Goal: Information Seeking & Learning: Learn about a topic

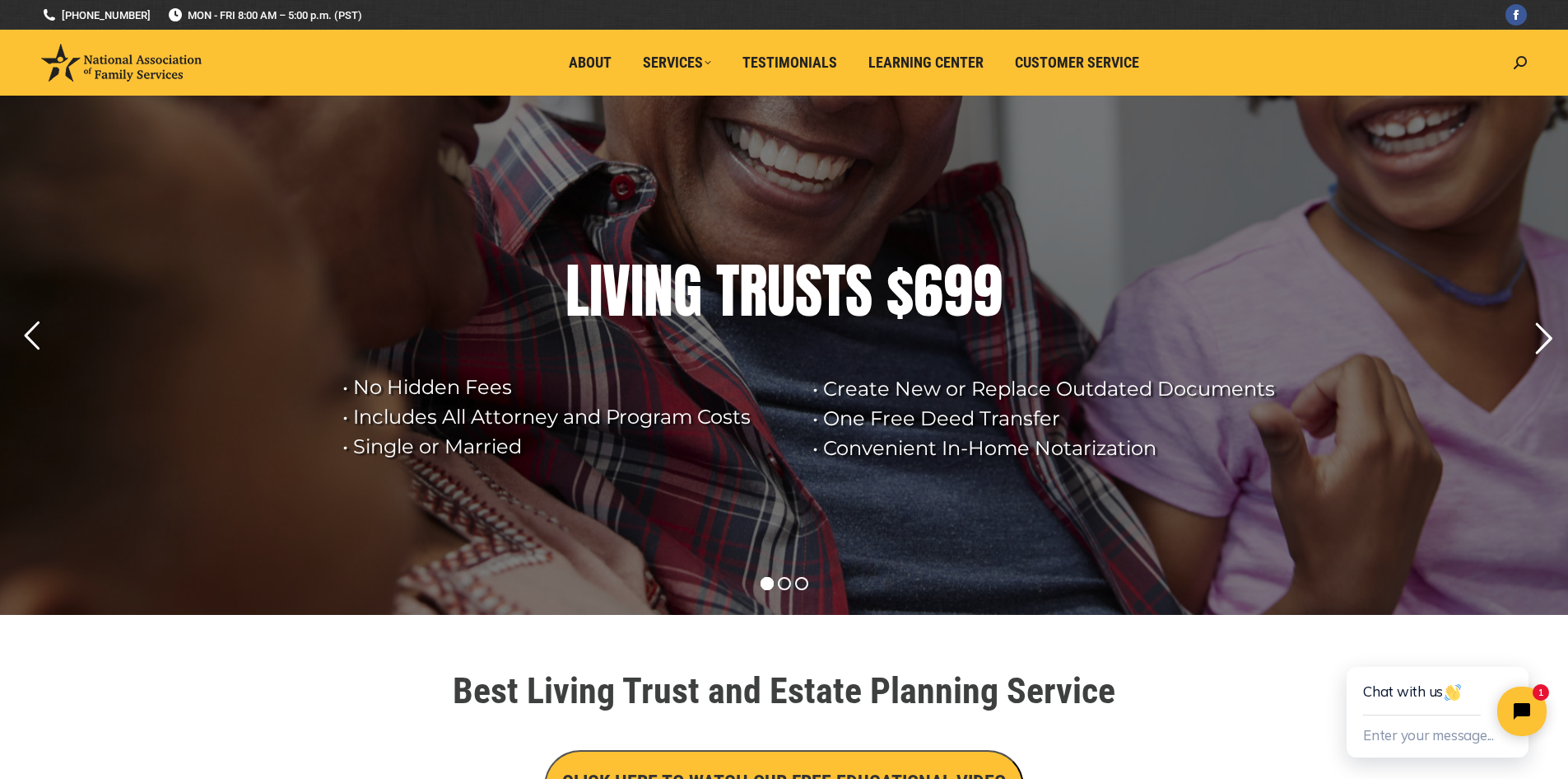
click at [1539, 336] on rs-arrow at bounding box center [1543, 338] width 41 height 41
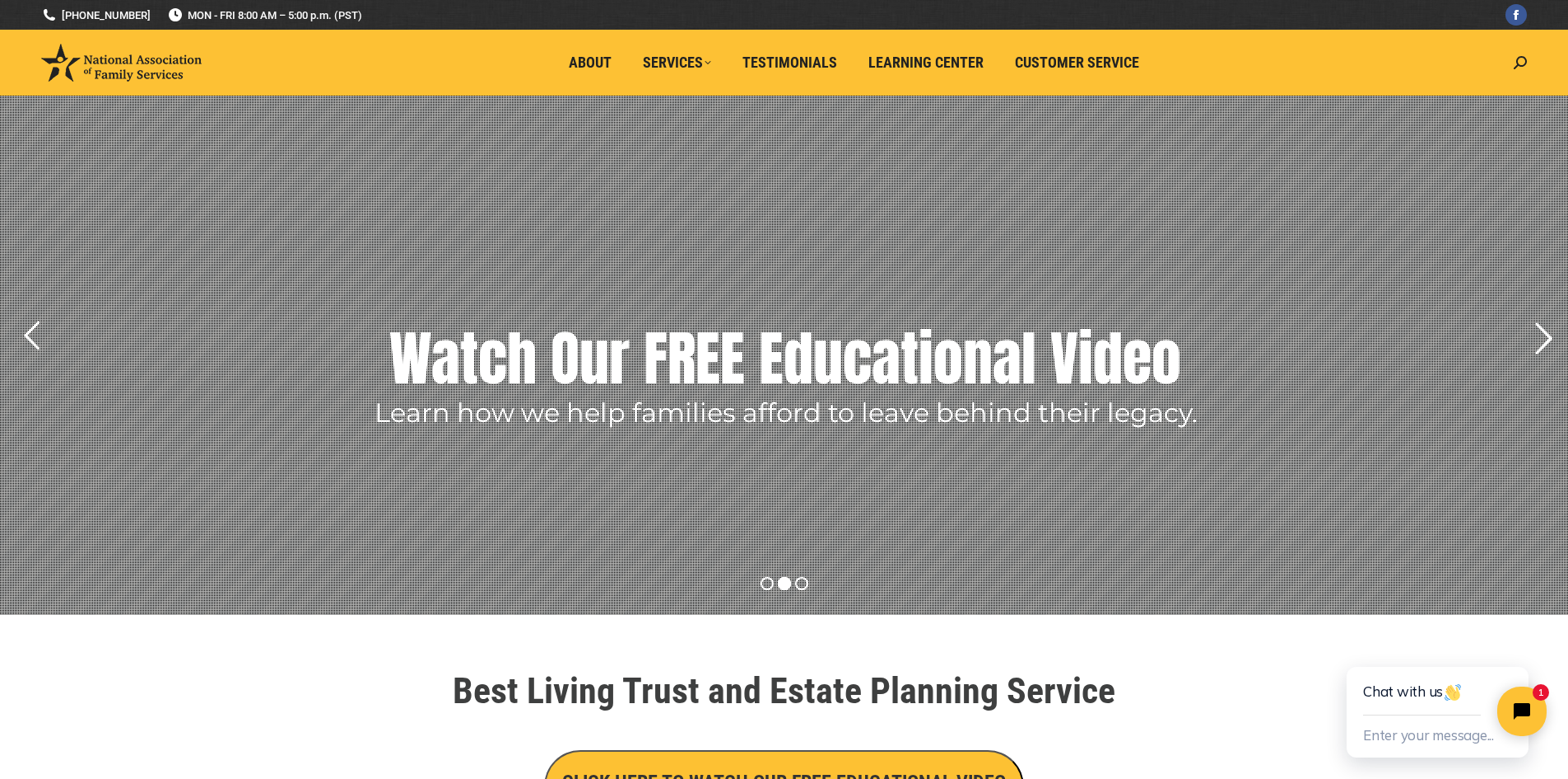
click at [1535, 333] on rs-arrow at bounding box center [1543, 338] width 41 height 41
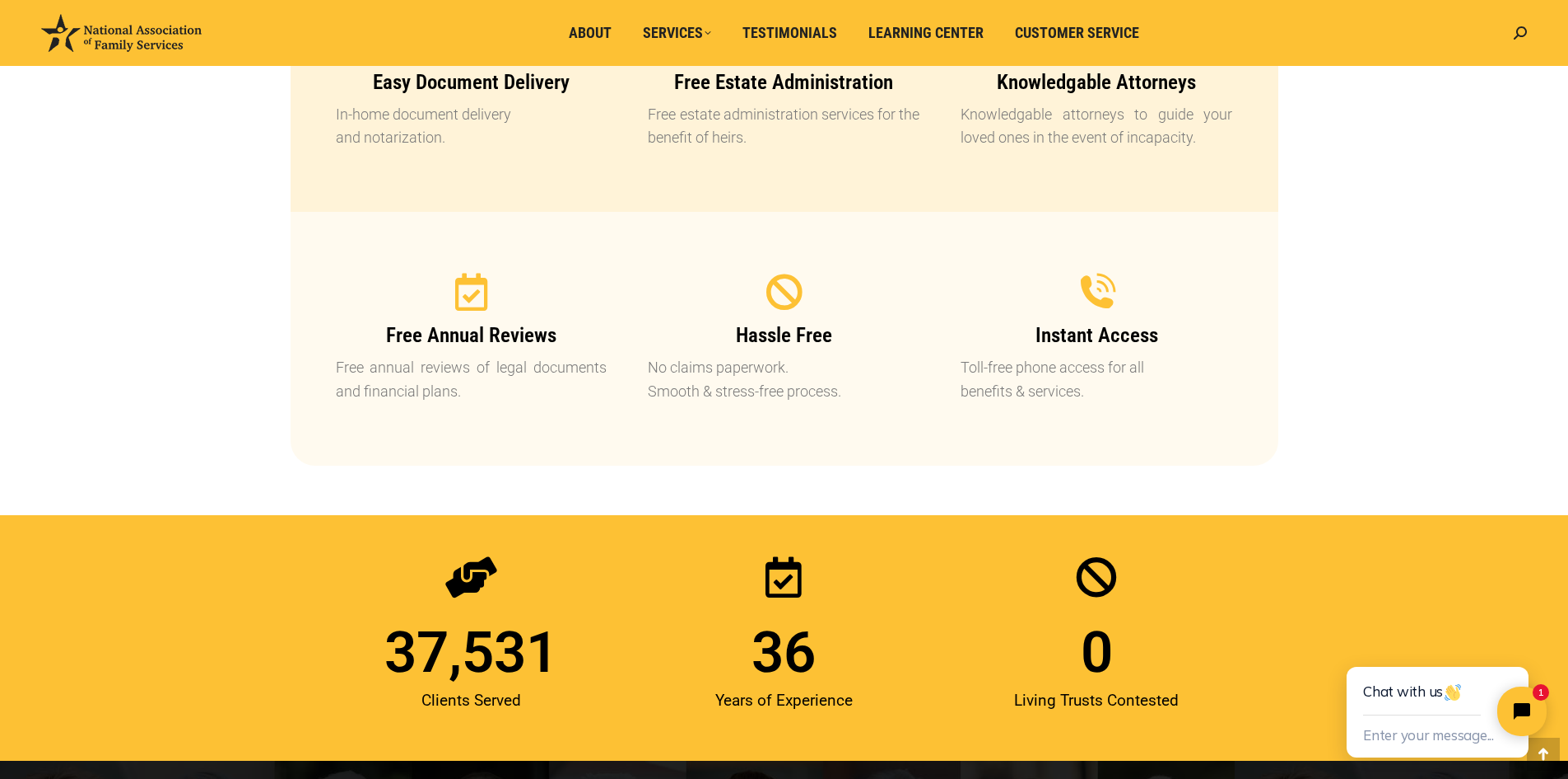
scroll to position [2142, 0]
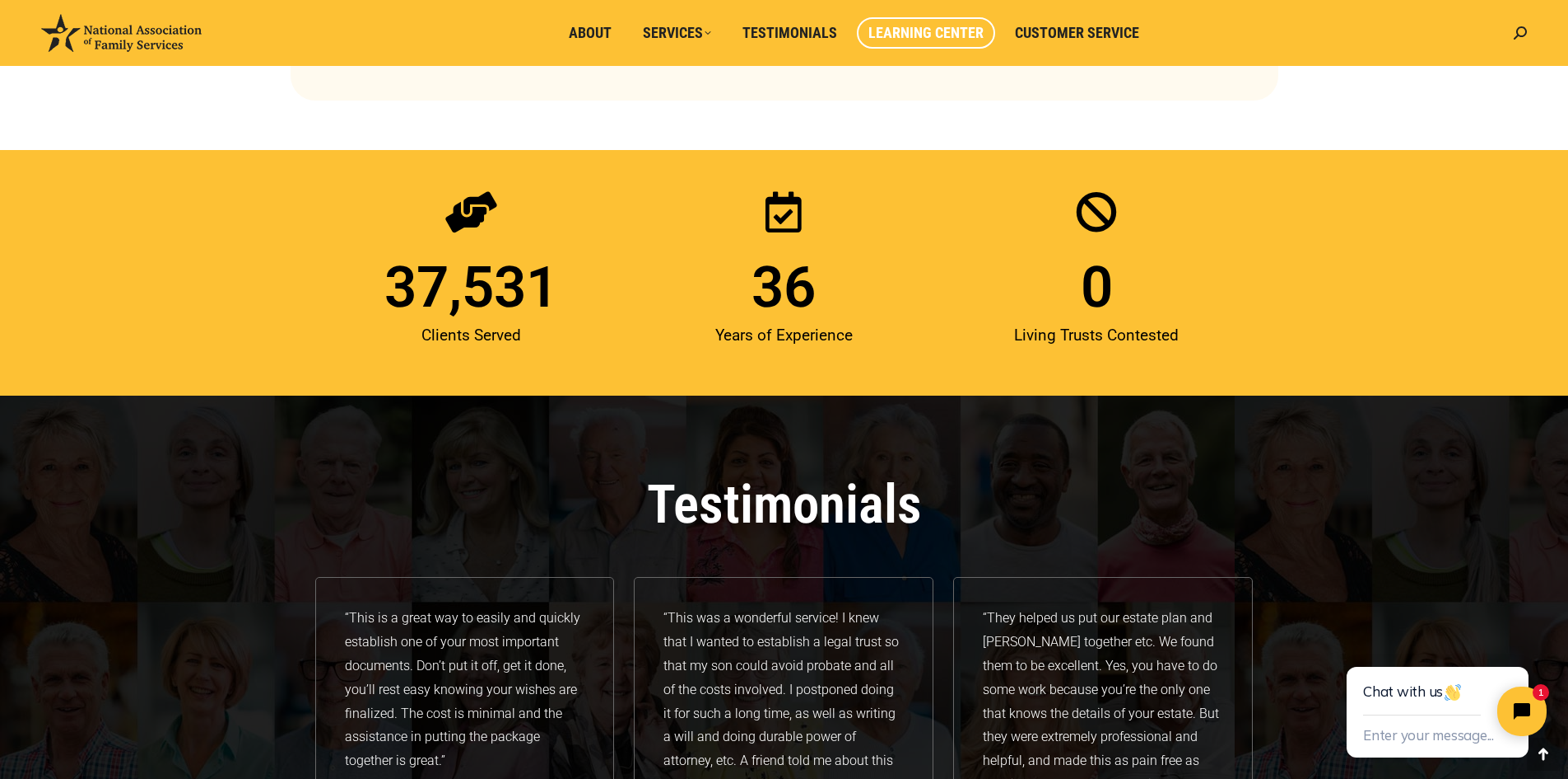
click at [949, 28] on span "Learning Center" at bounding box center [926, 33] width 116 height 18
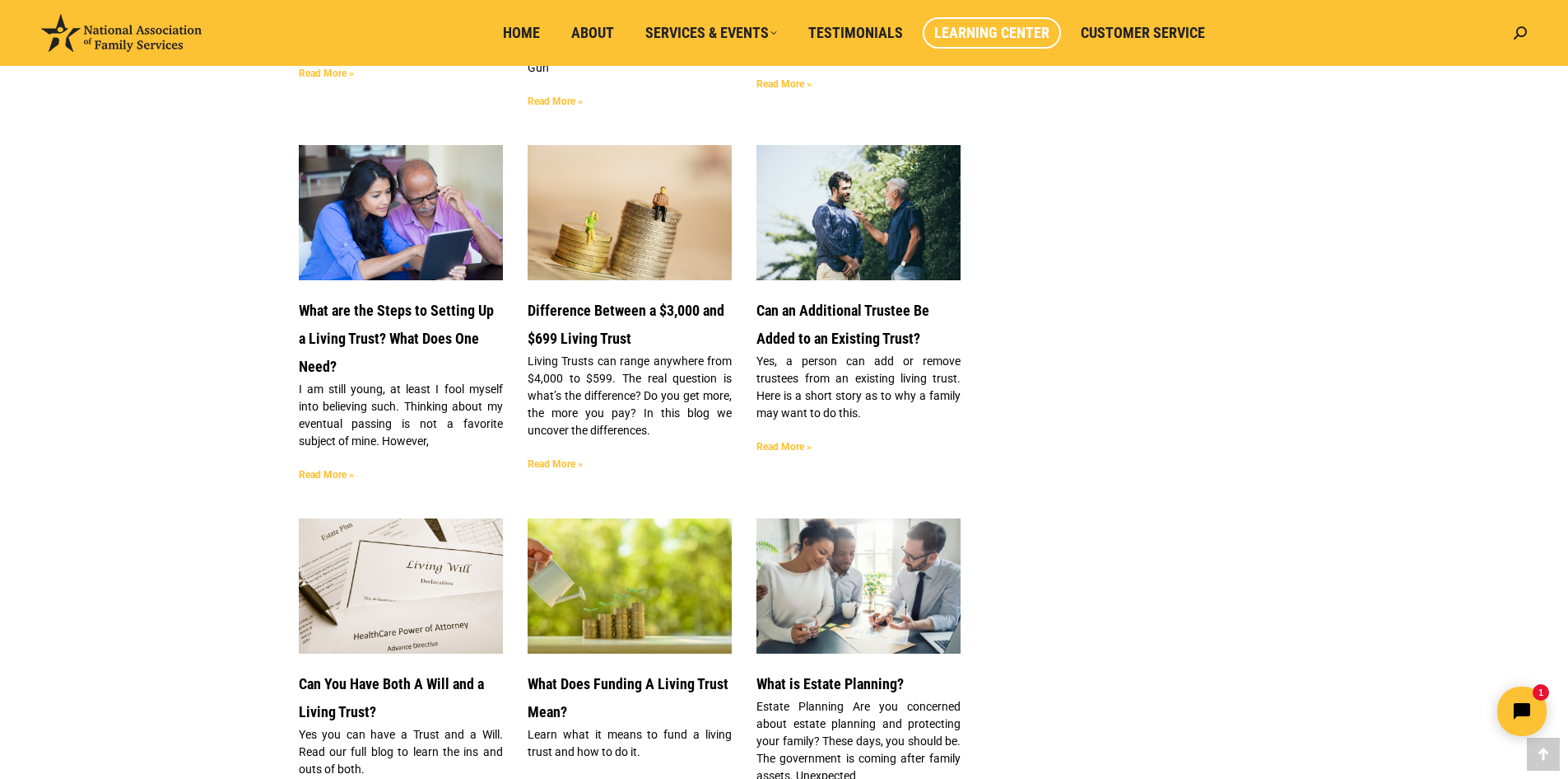
scroll to position [2553, 0]
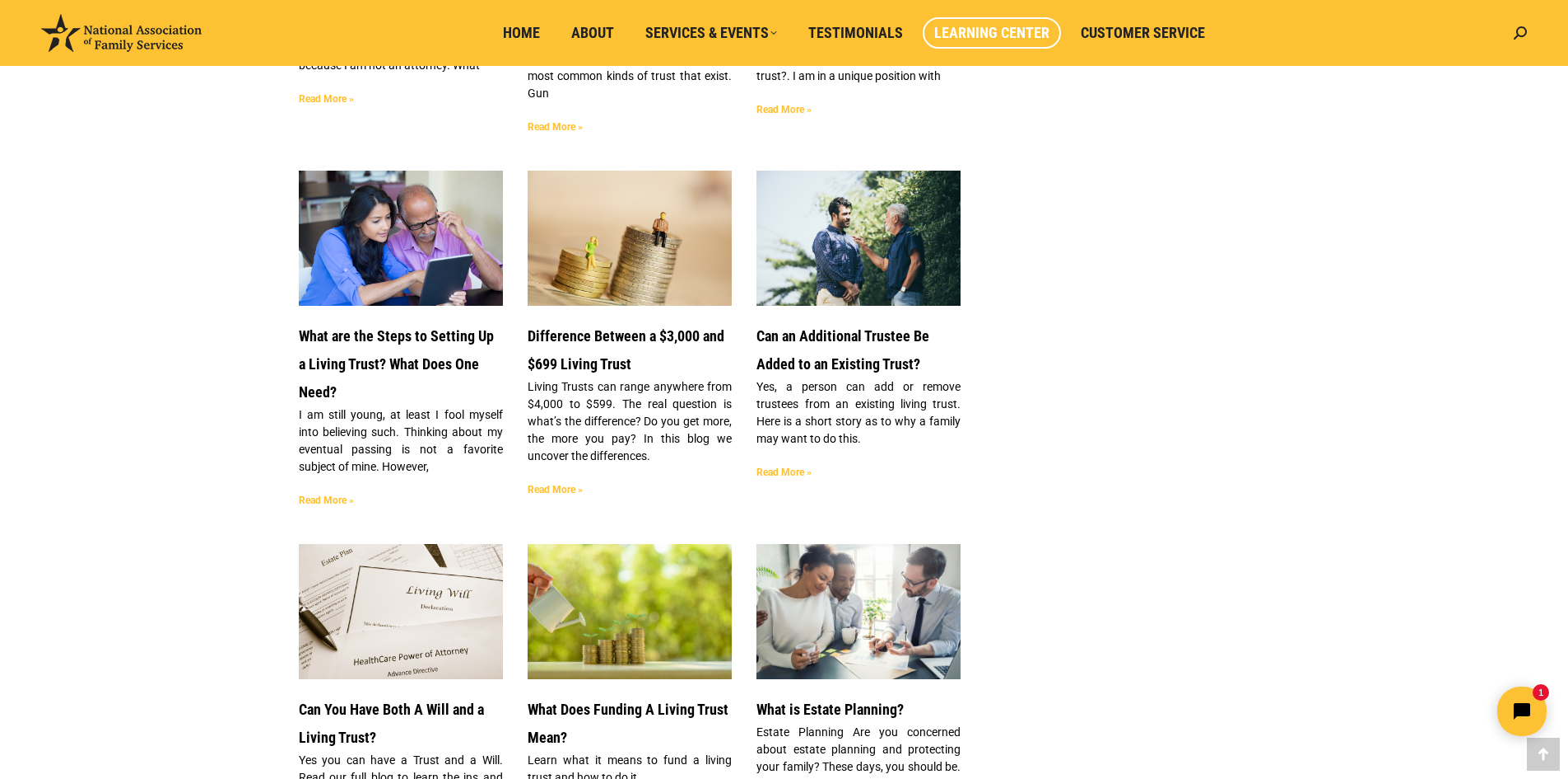
click at [318, 495] on link "Read More »" at bounding box center [326, 501] width 55 height 12
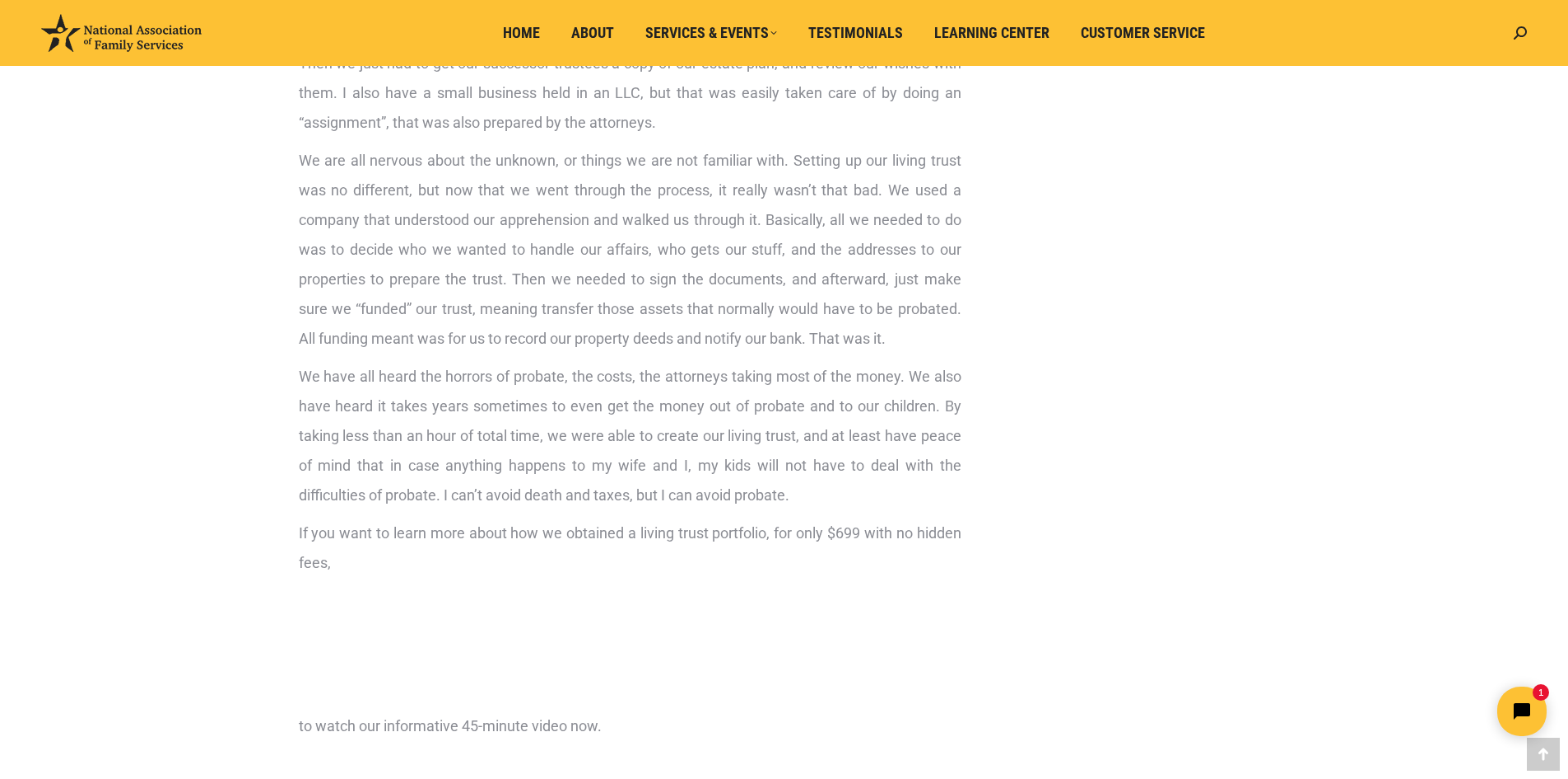
scroll to position [1895, 0]
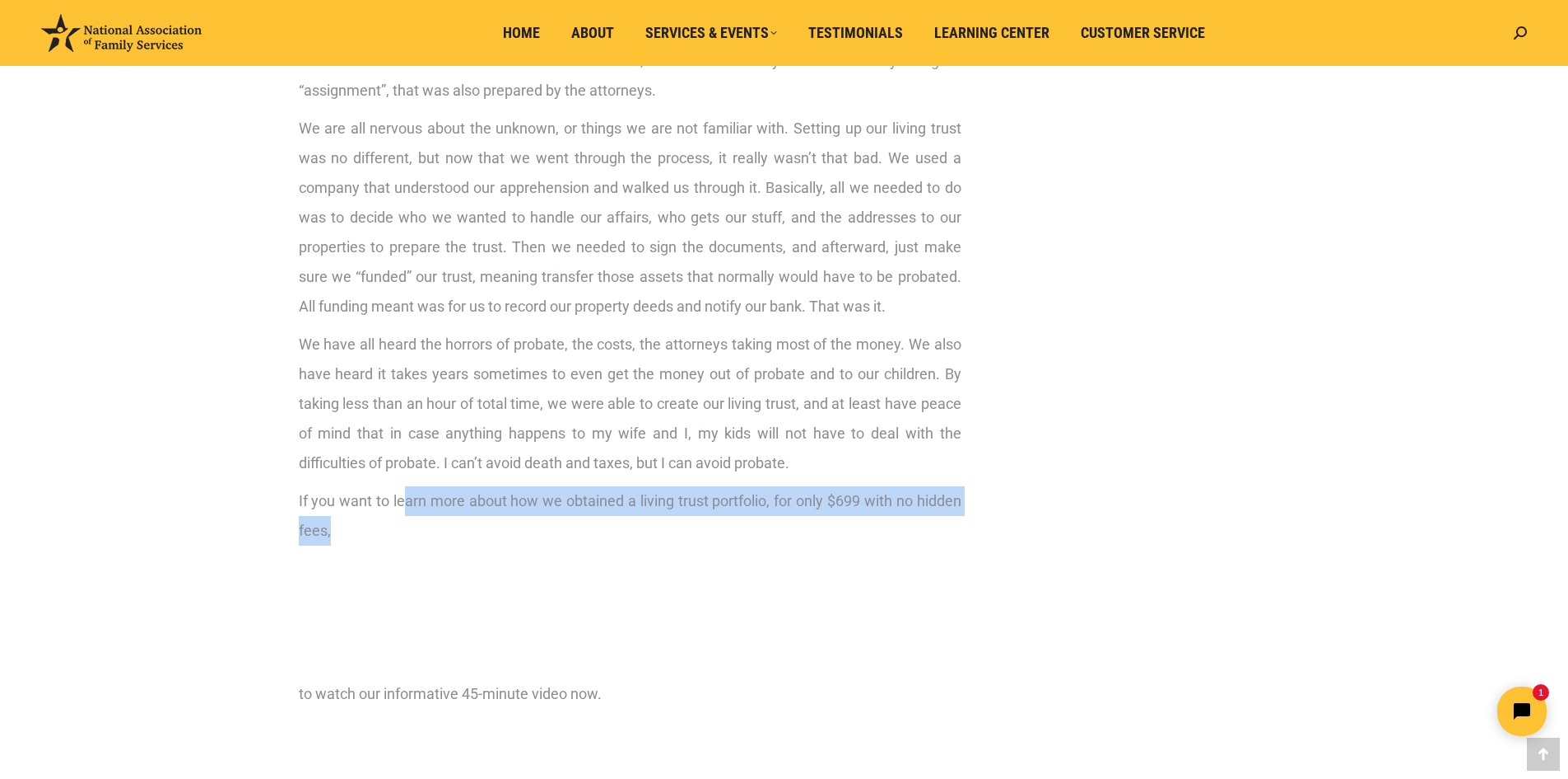
drag, startPoint x: 405, startPoint y: 504, endPoint x: 838, endPoint y: 536, distance: 434.2
click at [838, 536] on p "If you want to learn more about how we obtained a living trust portfolio, for o…" at bounding box center [630, 596] width 663 height 222
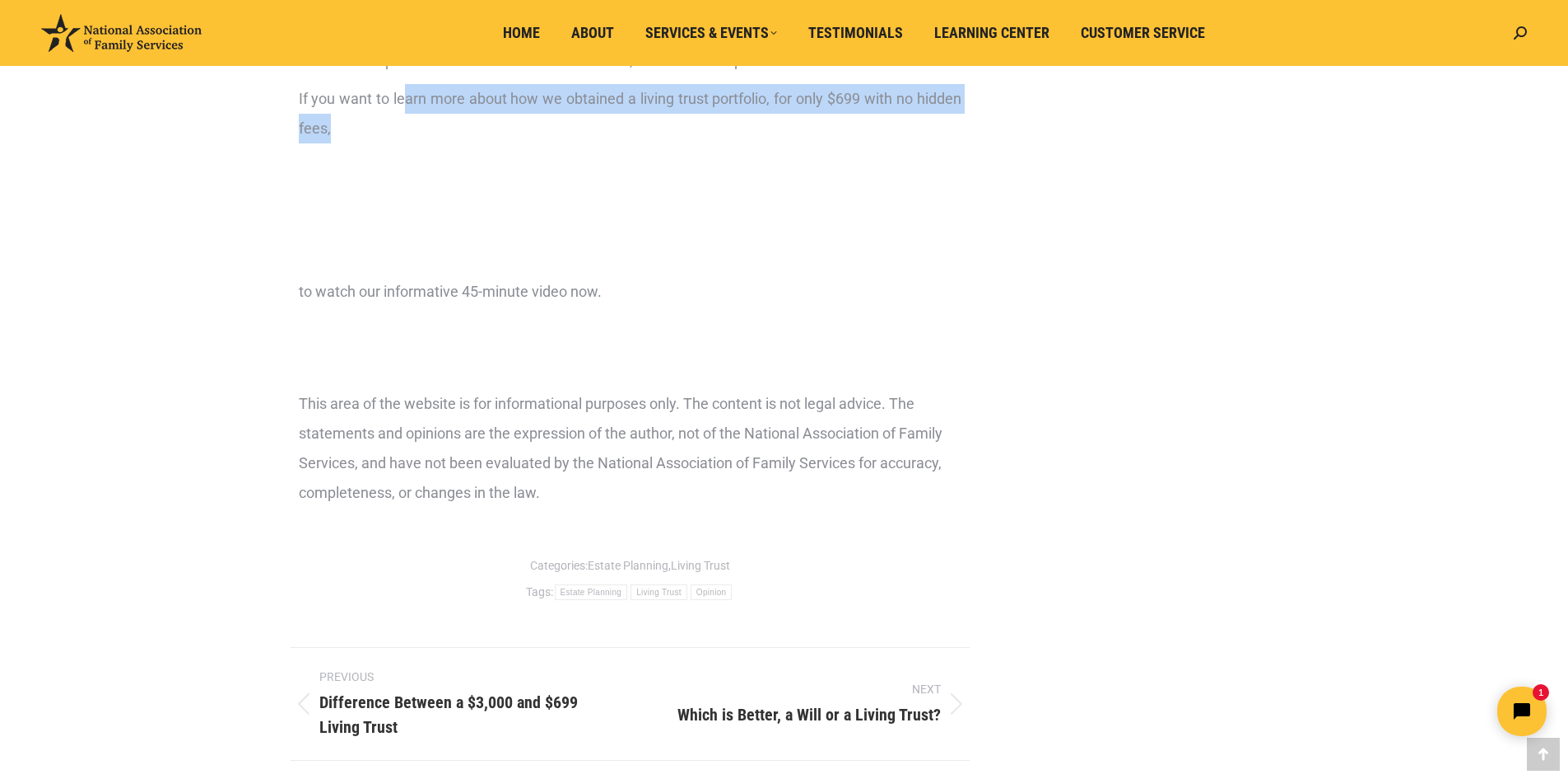
scroll to position [2307, 0]
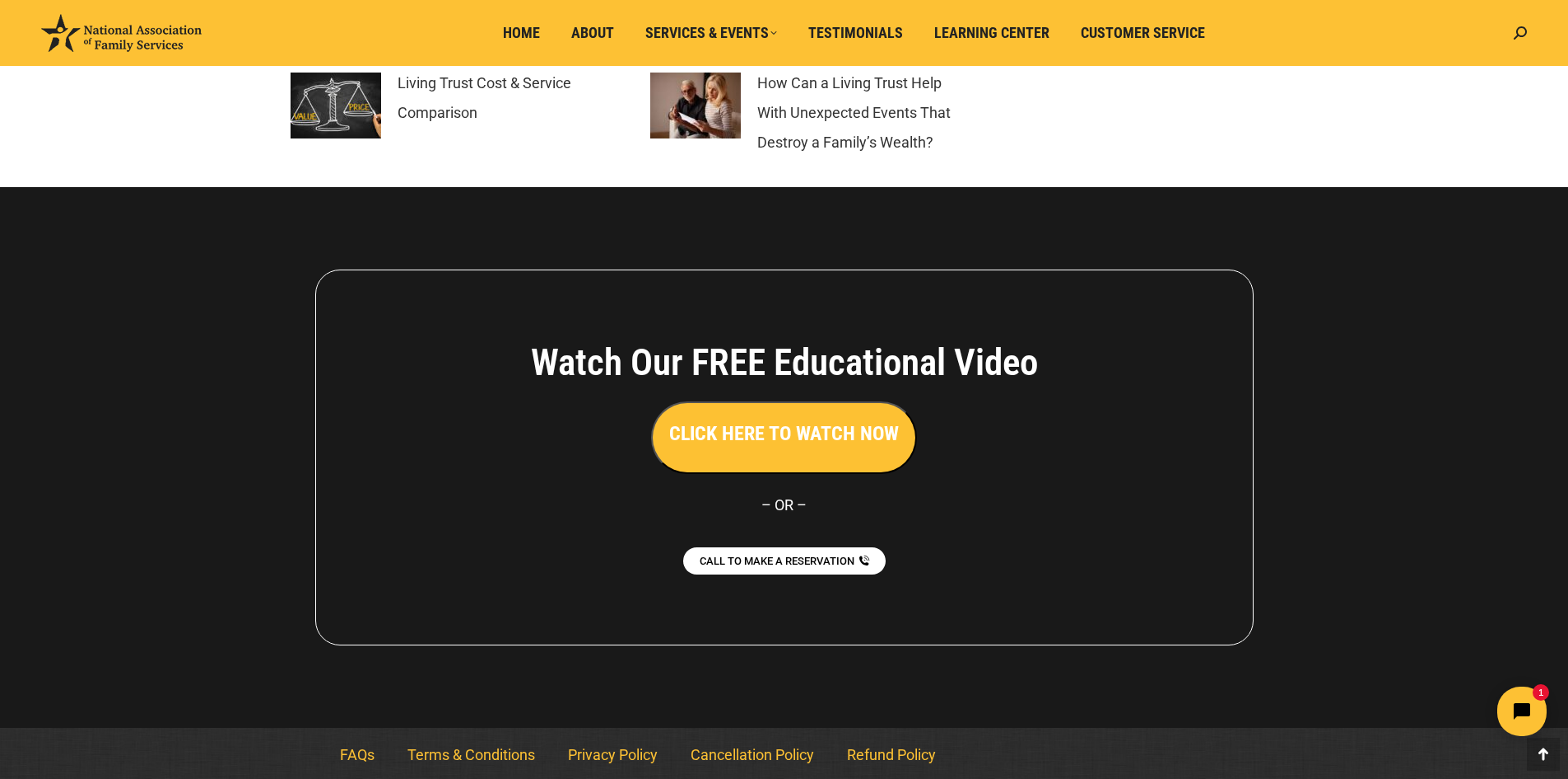
scroll to position [3291, 0]
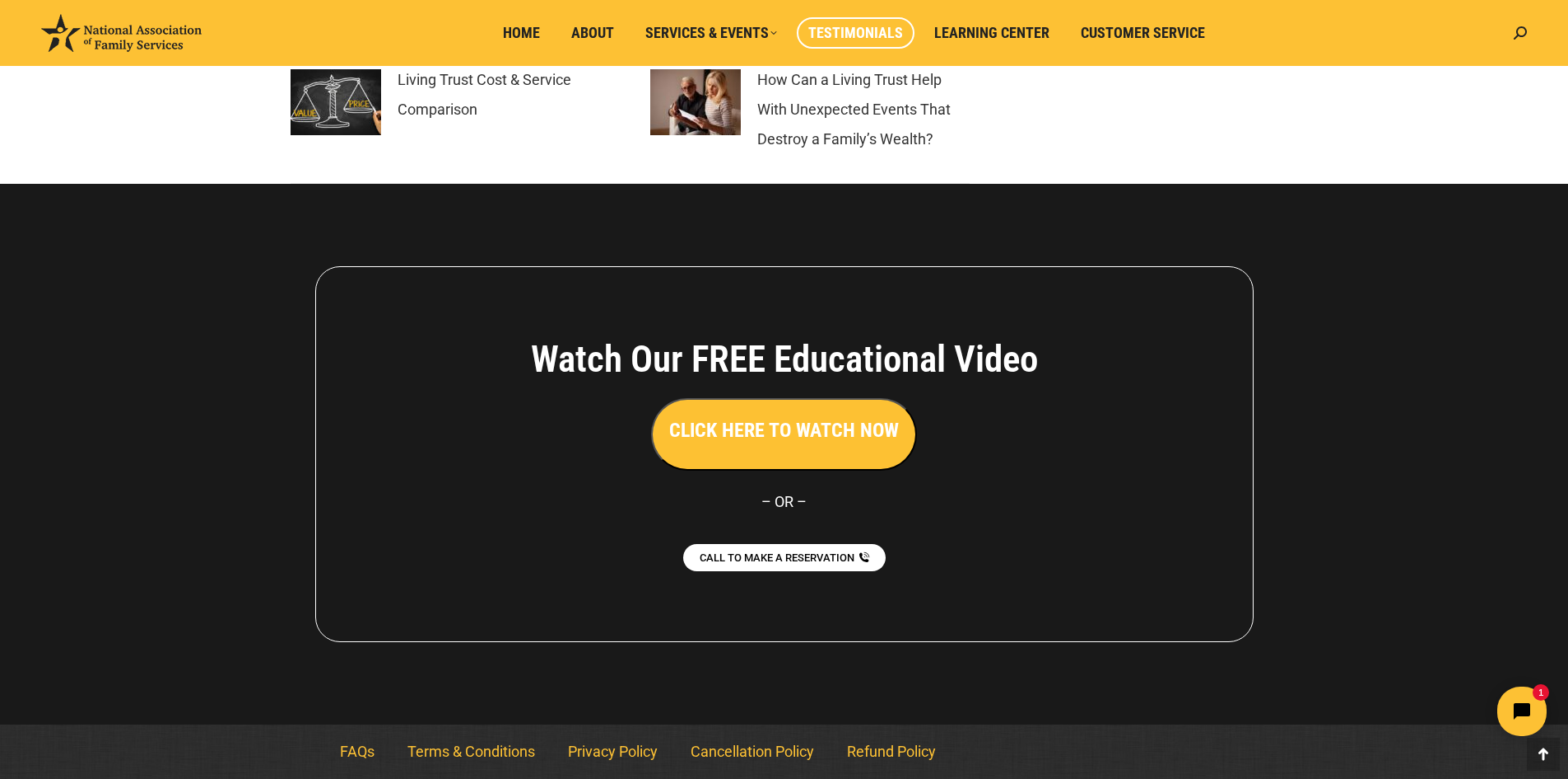
click at [860, 31] on span "Testimonials" at bounding box center [855, 33] width 95 height 18
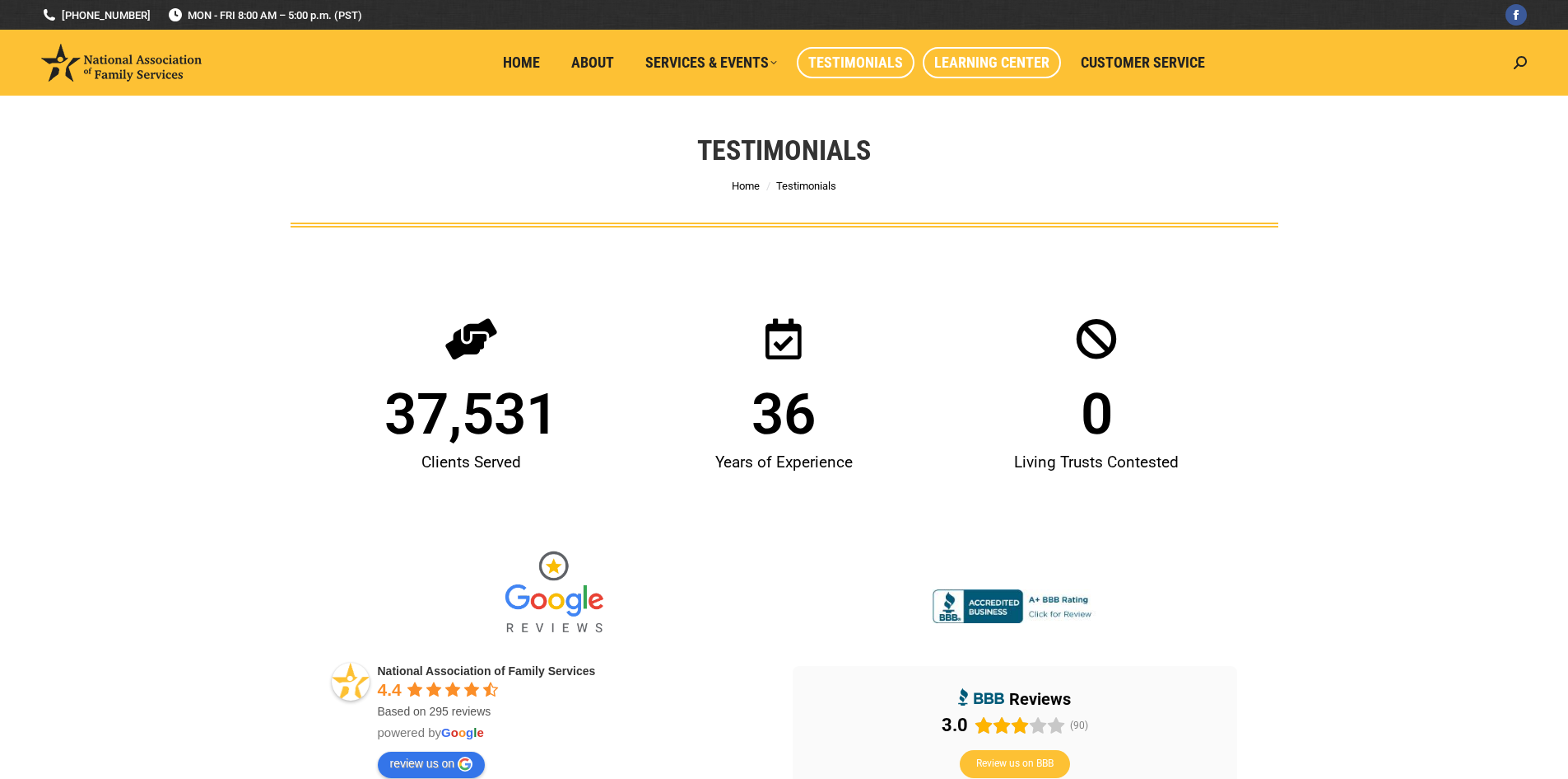
click at [1008, 62] on span "Learning Center" at bounding box center [992, 63] width 116 height 18
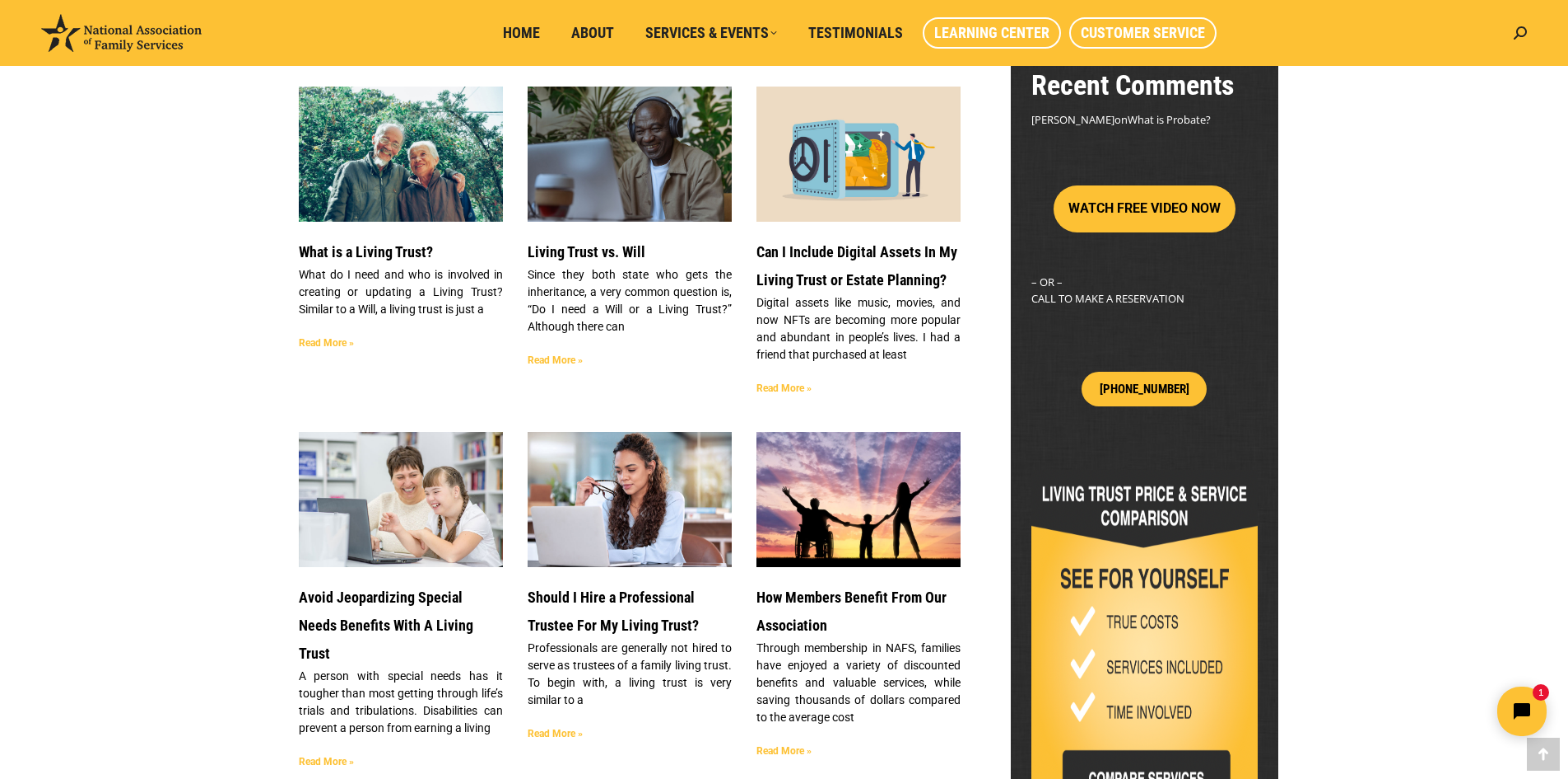
click at [1092, 30] on span "Customer Service" at bounding box center [1142, 33] width 125 height 18
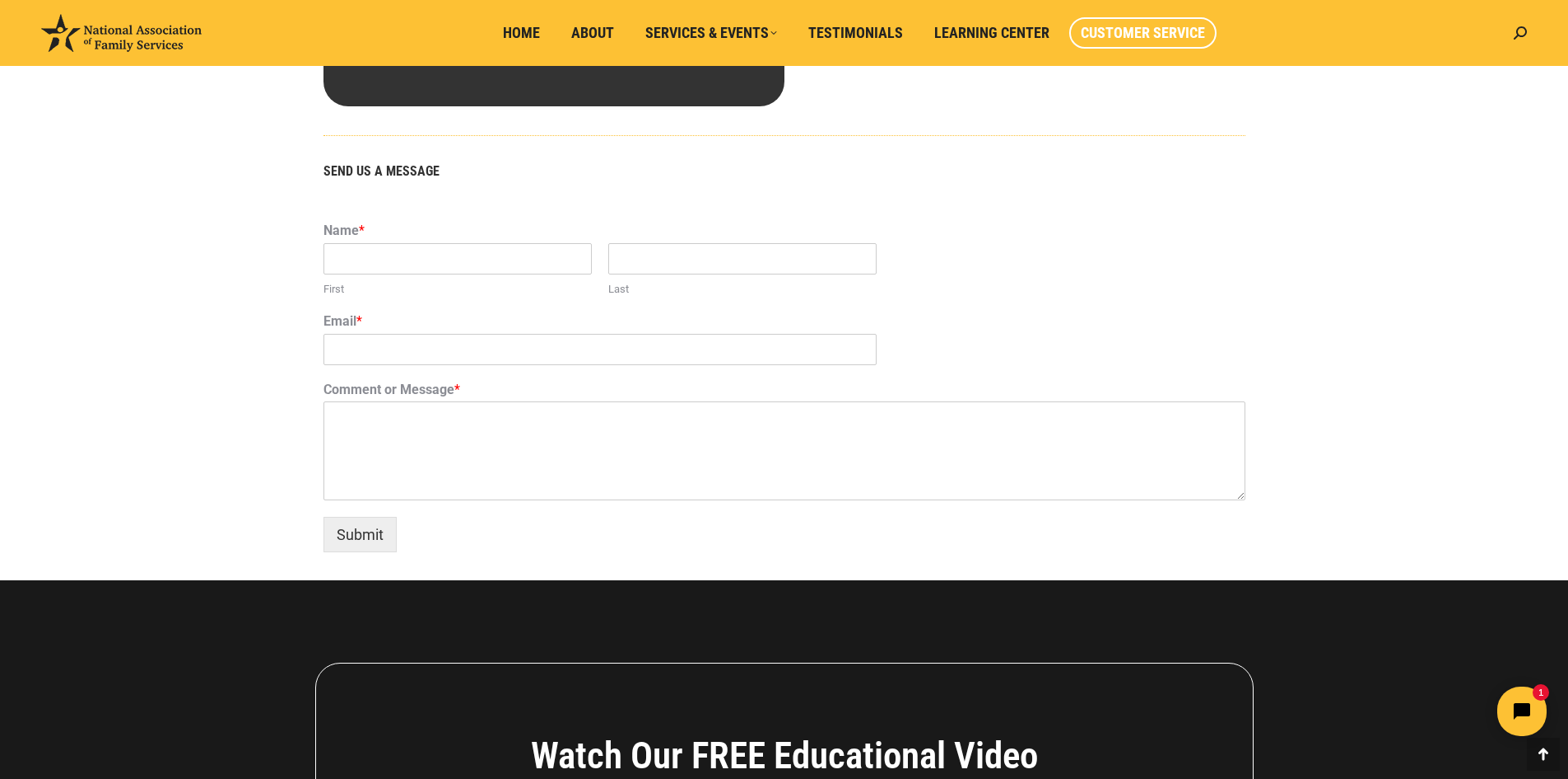
scroll to position [988, 0]
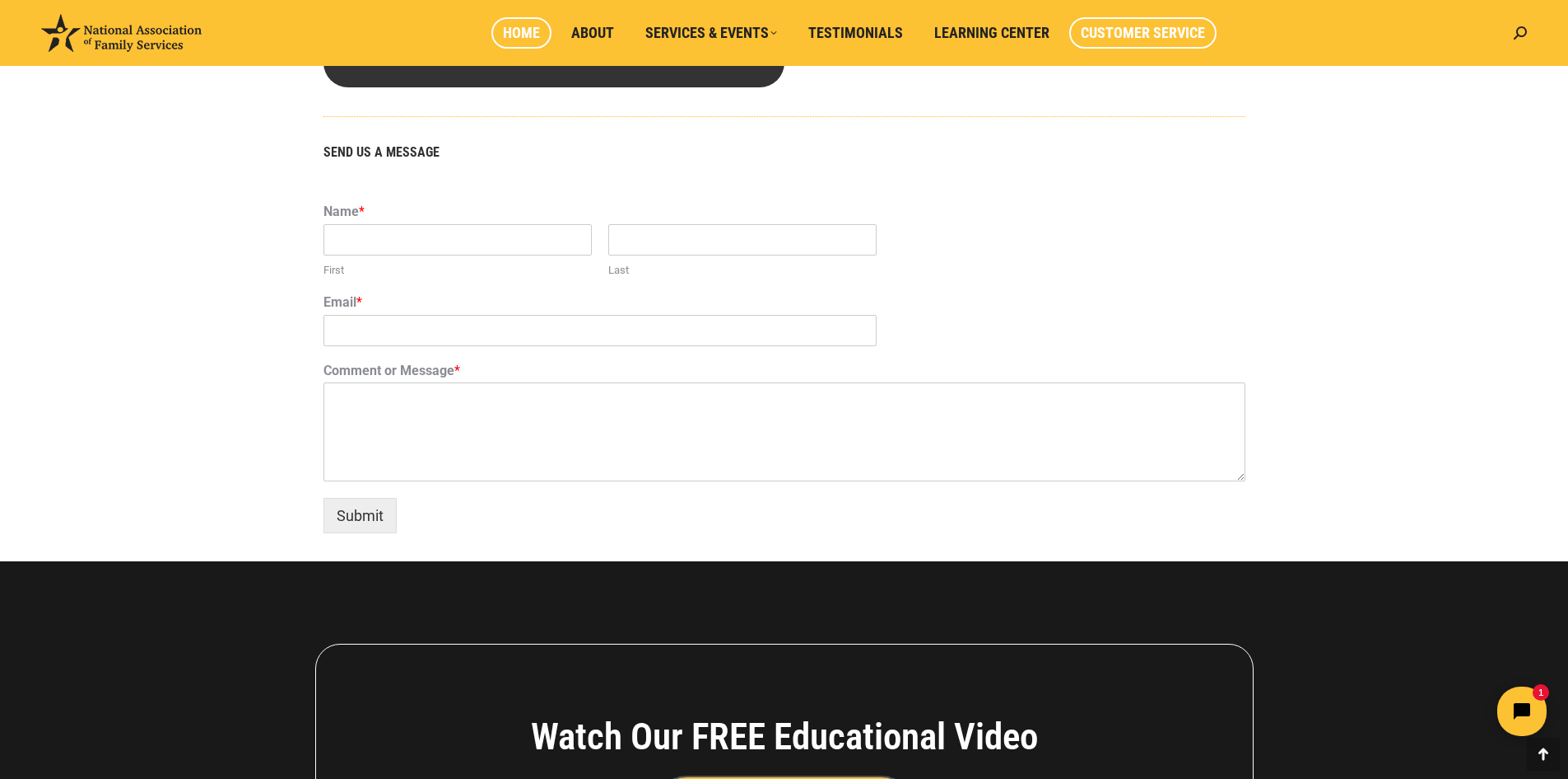
click at [533, 27] on span "Home" at bounding box center [521, 33] width 37 height 18
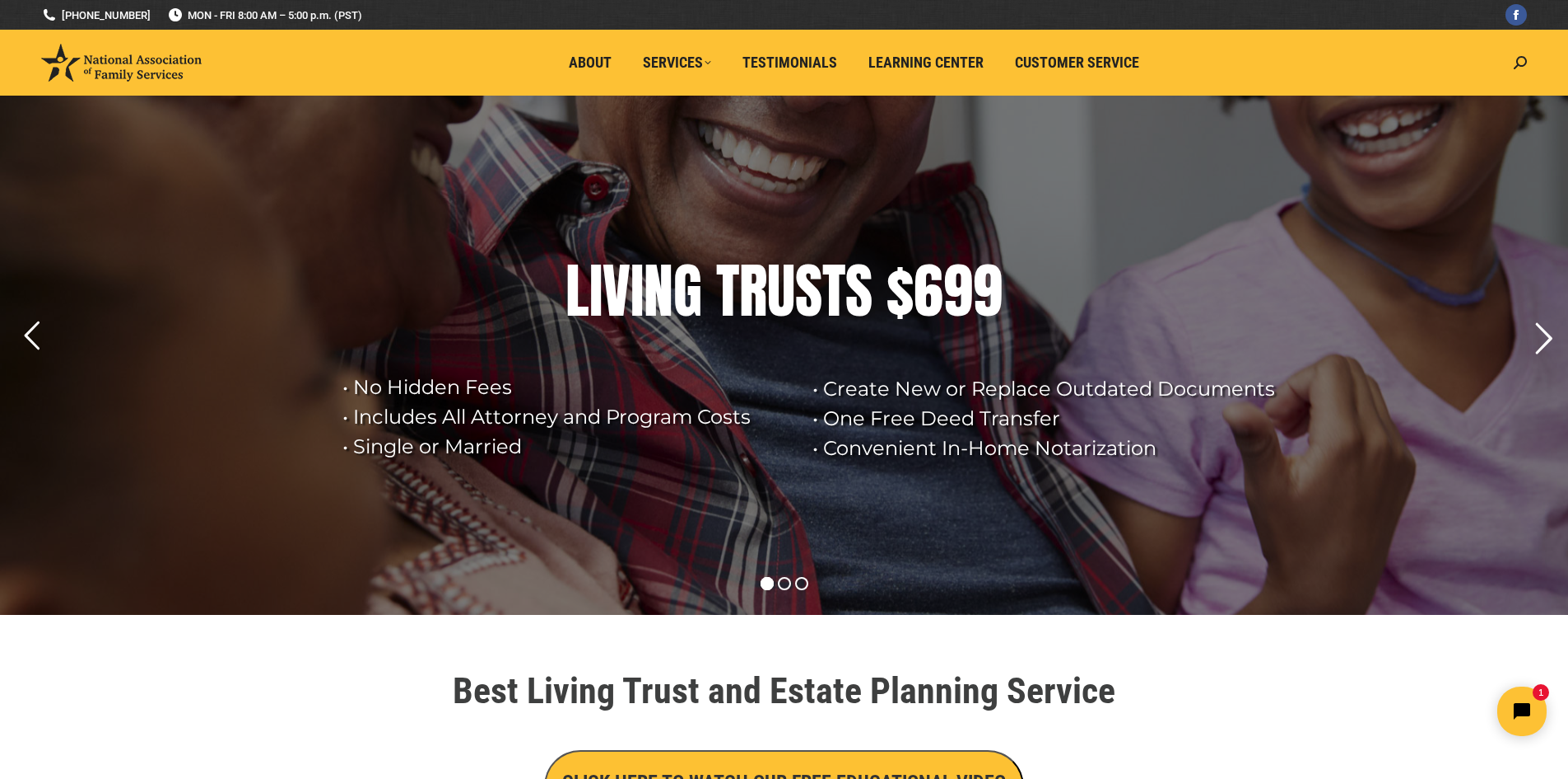
click at [1534, 333] on rs-arrow at bounding box center [1543, 338] width 41 height 41
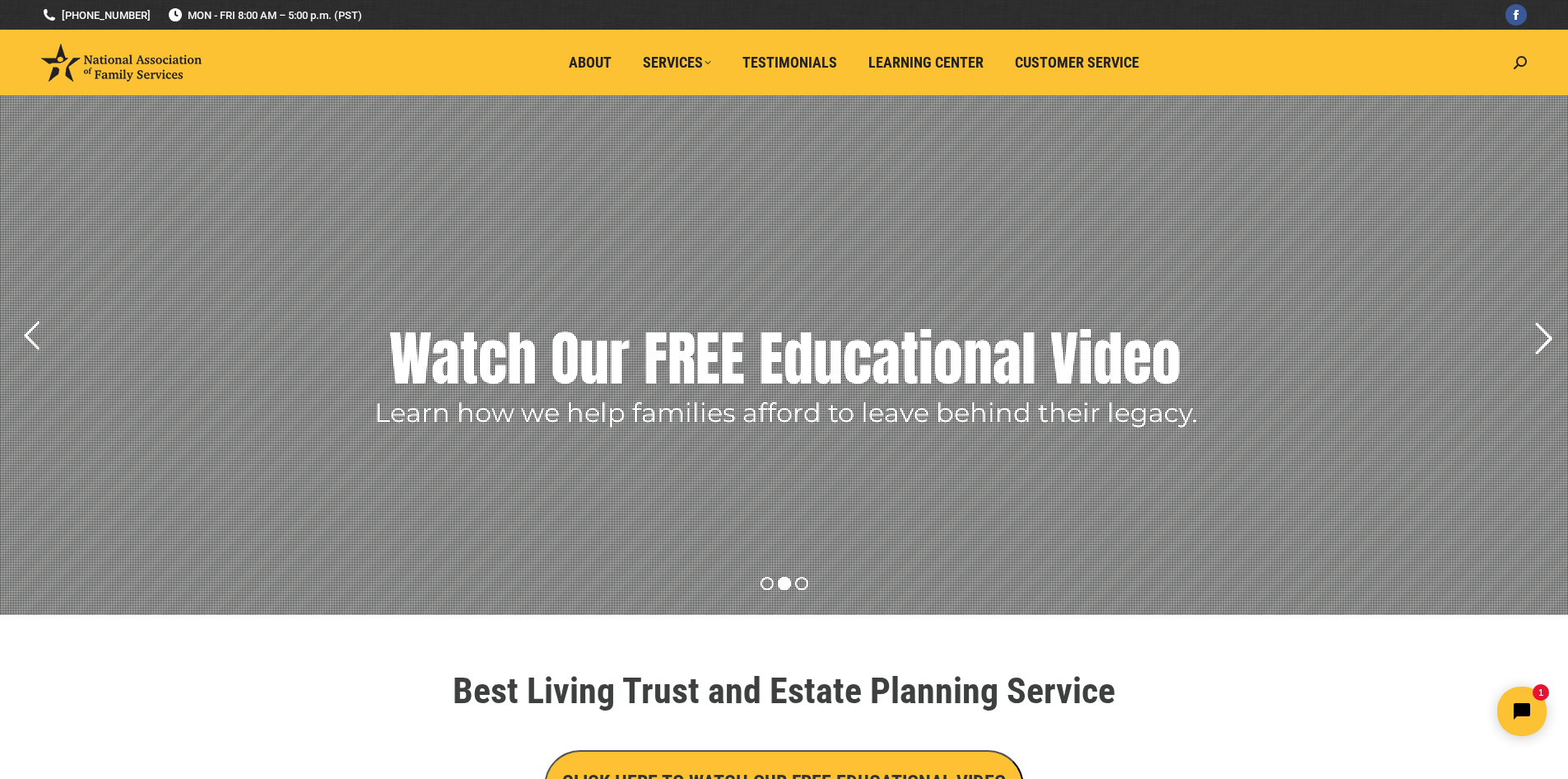
click at [1534, 332] on rs-arrow at bounding box center [1543, 338] width 41 height 41
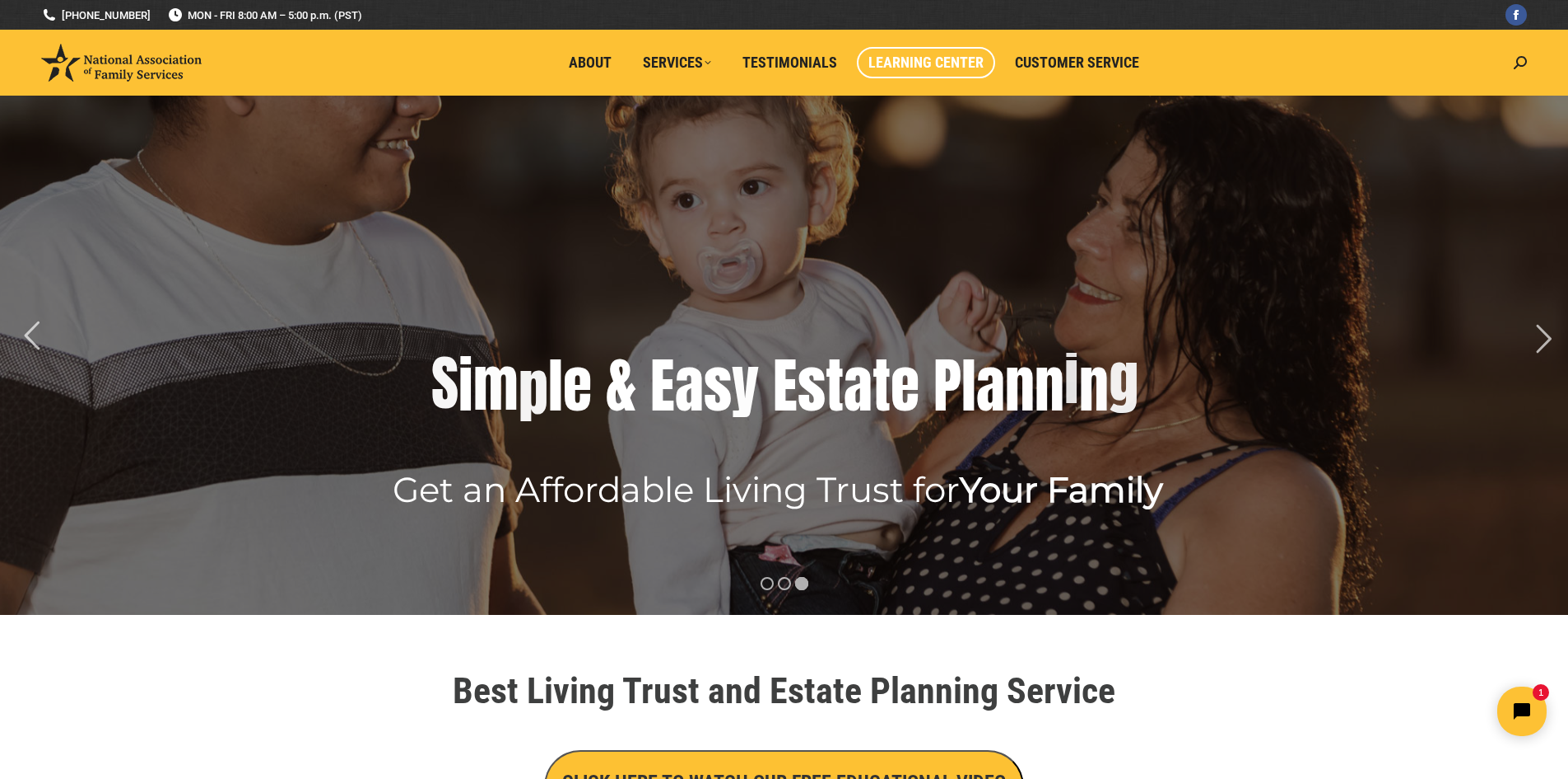
click at [934, 53] on link "Learning Center" at bounding box center [926, 62] width 139 height 31
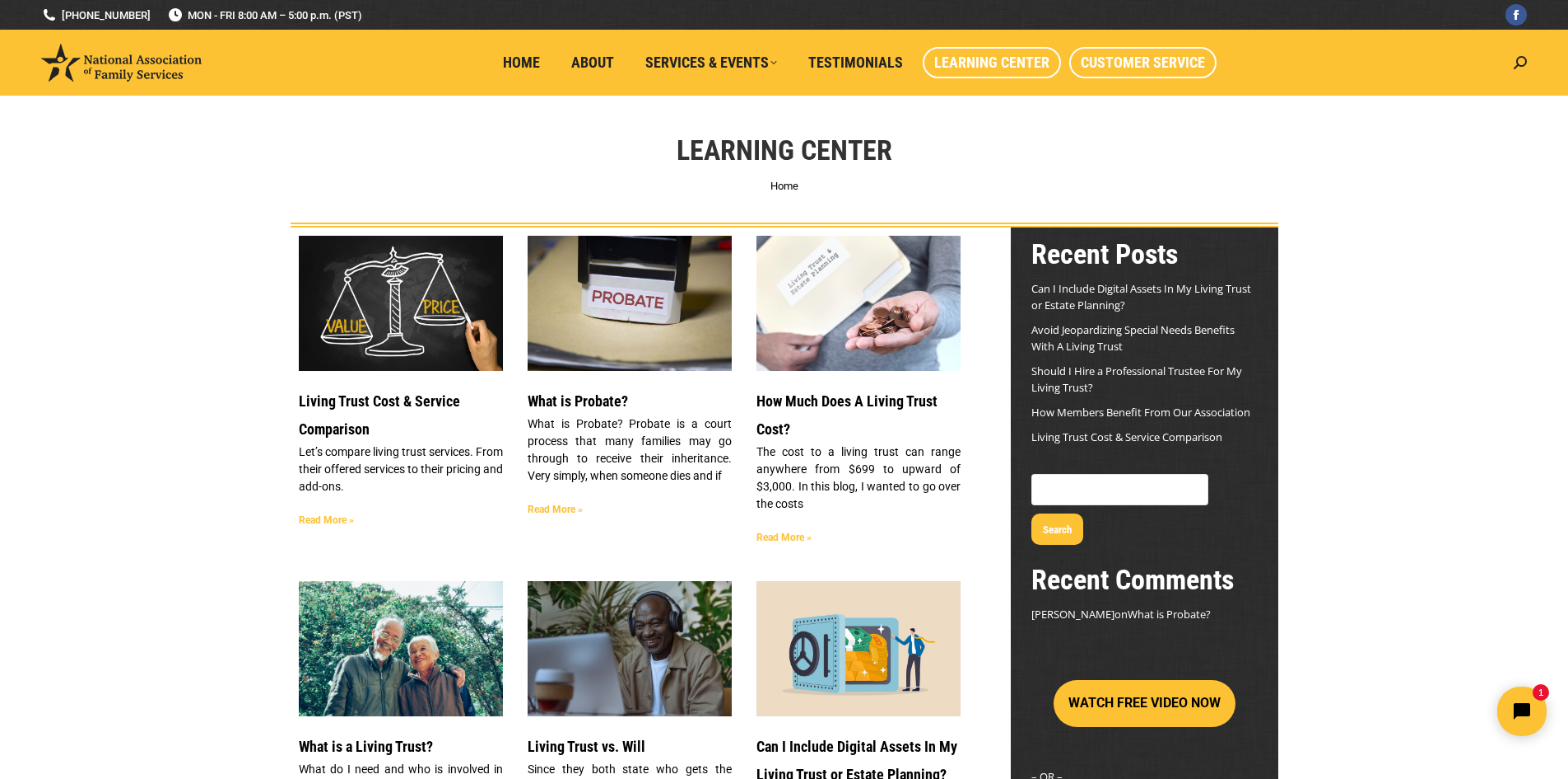
click at [1166, 66] on span "Customer Service" at bounding box center [1142, 63] width 125 height 18
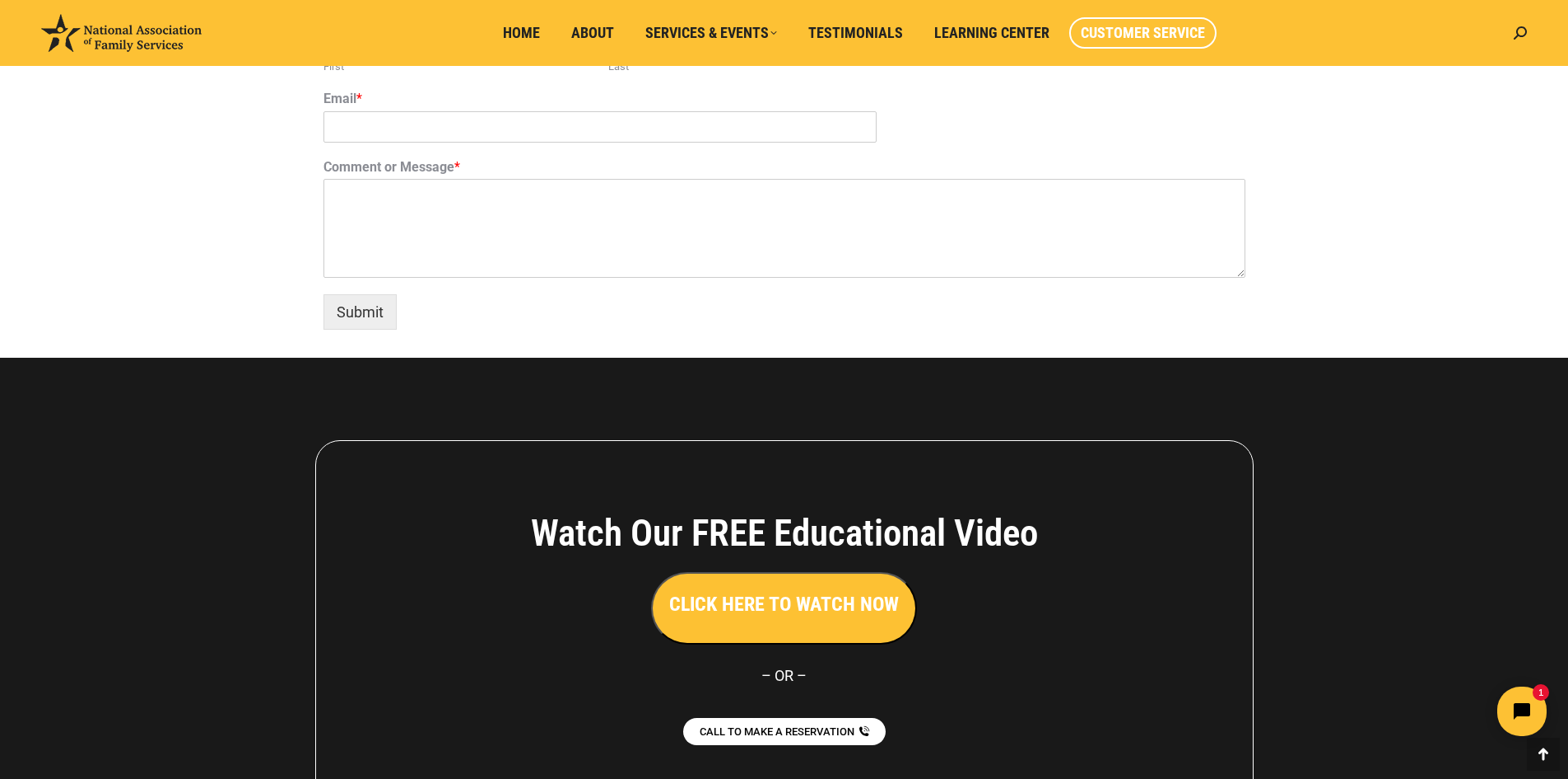
scroll to position [1366, 0]
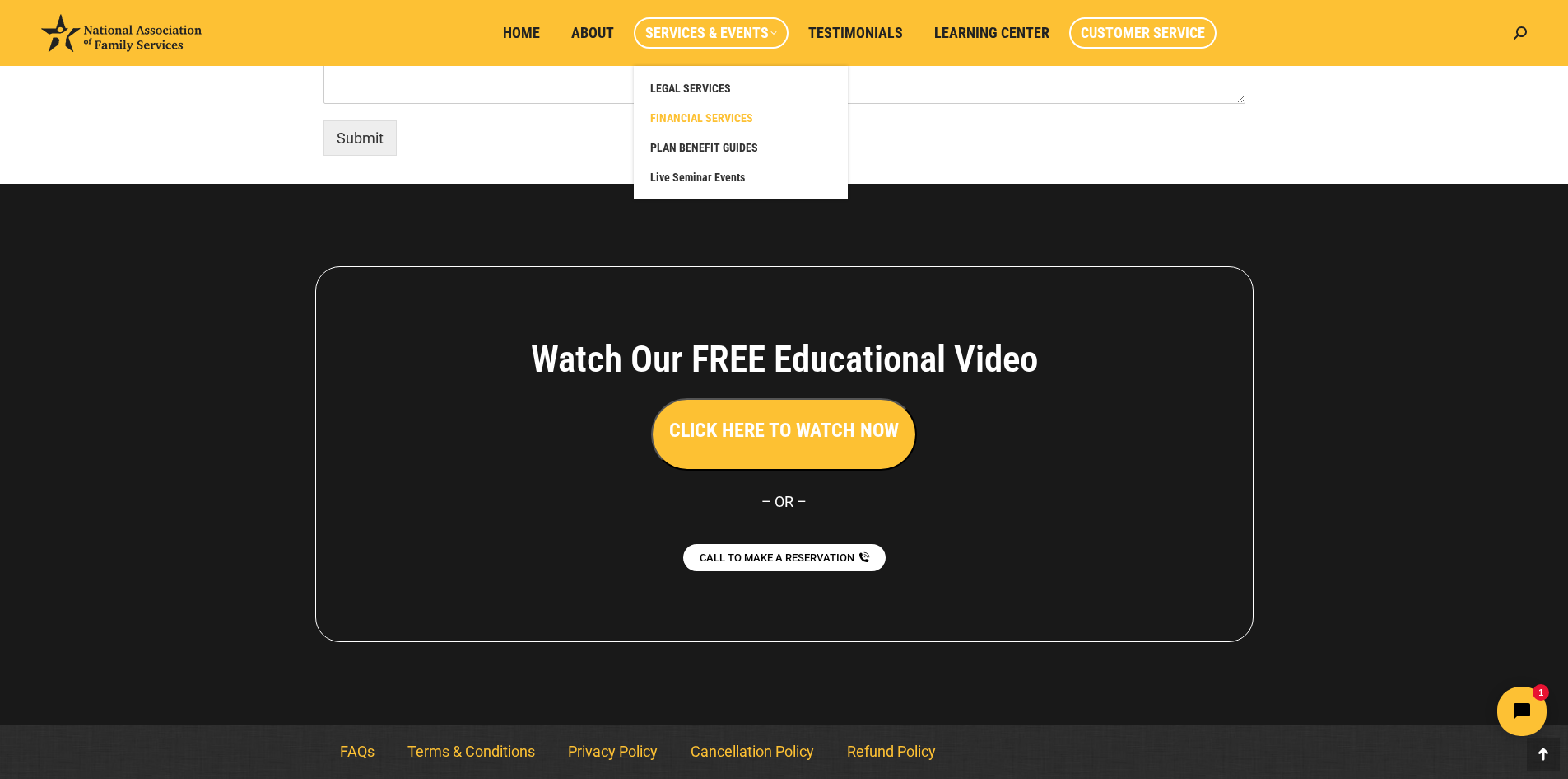
click at [709, 123] on span "FINANCIAL SERVICES" at bounding box center [702, 118] width 103 height 15
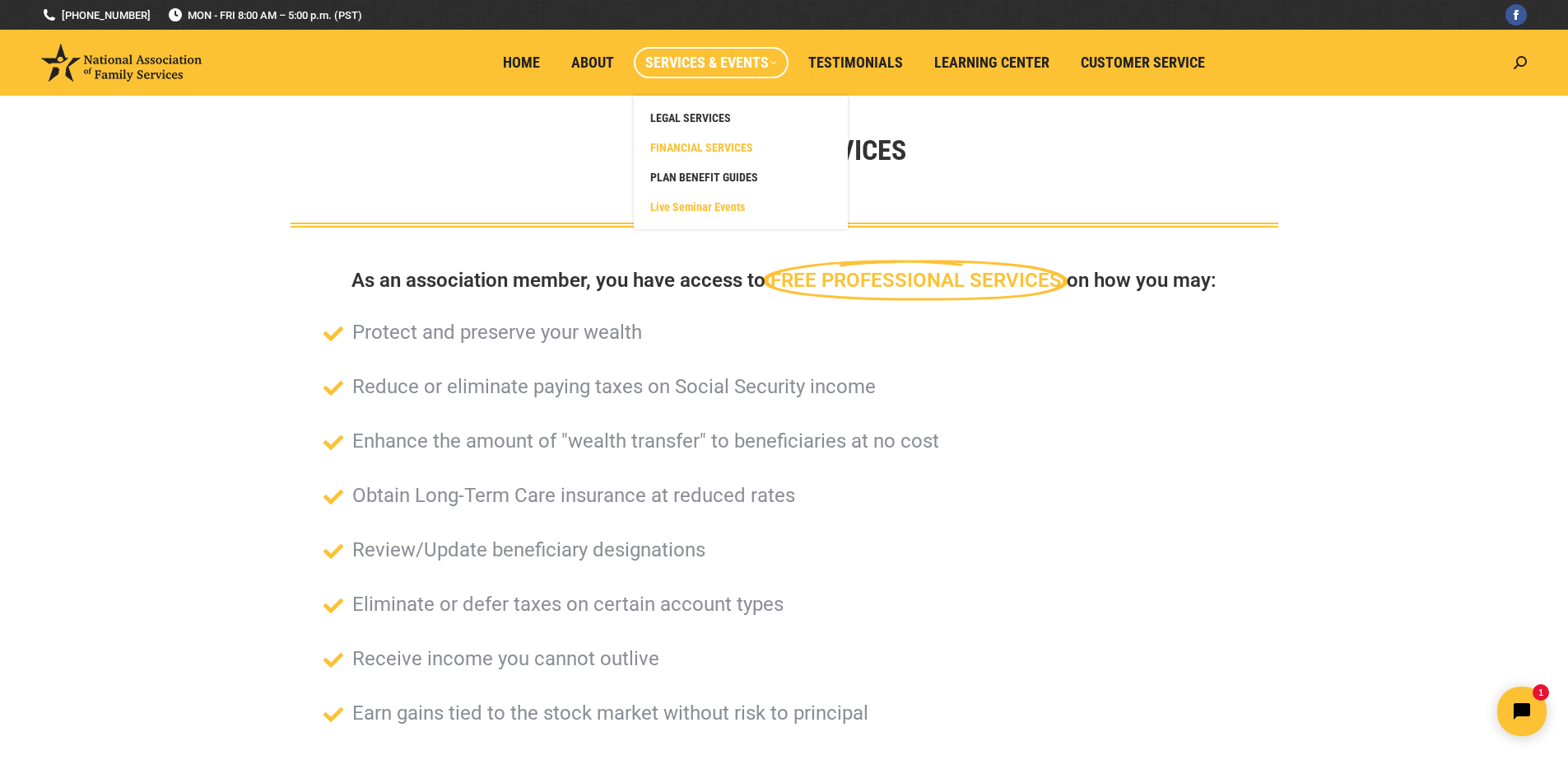
click at [704, 197] on link "Live Seminar Events" at bounding box center [741, 206] width 197 height 30
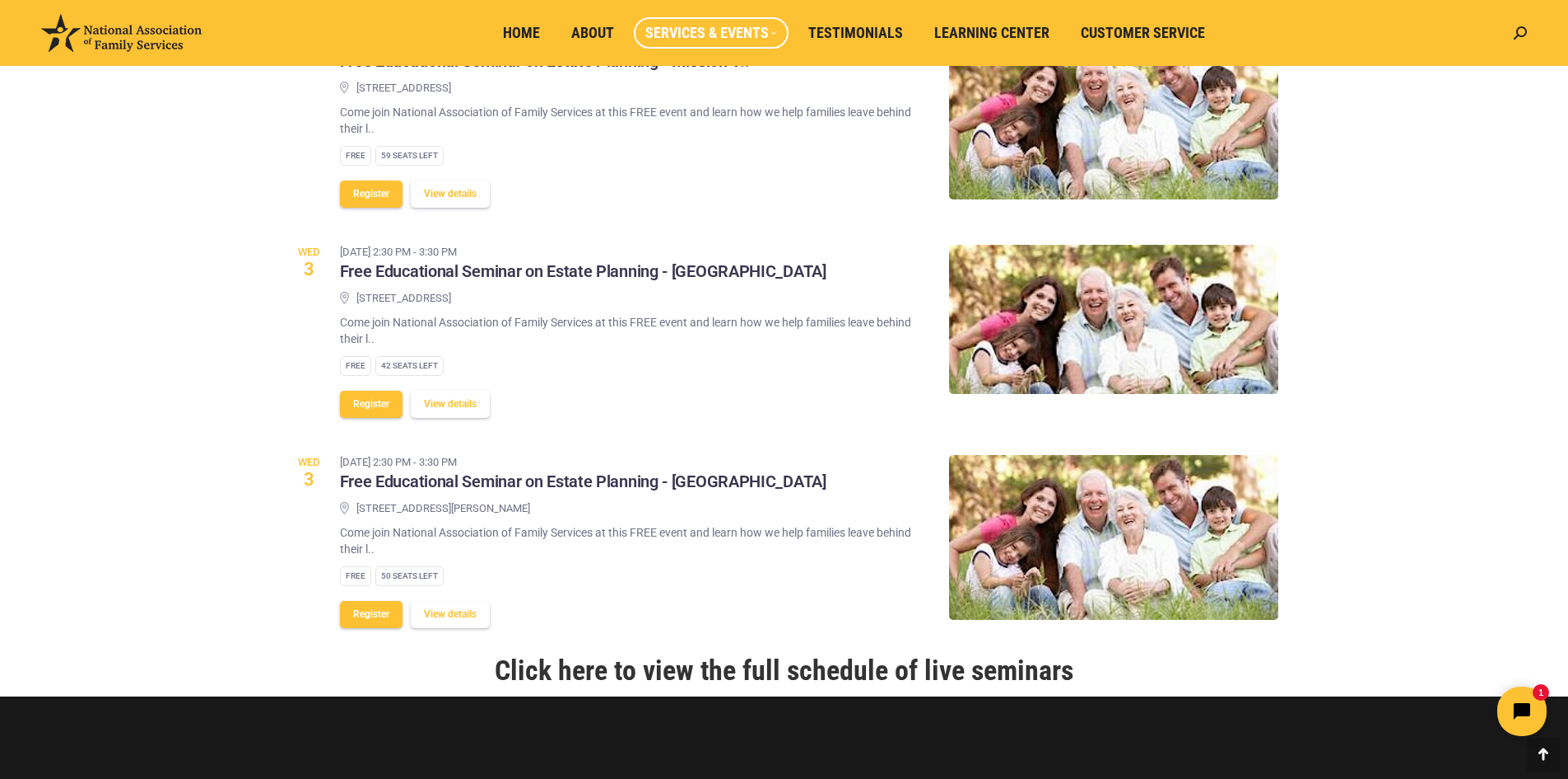
scroll to position [1812, 0]
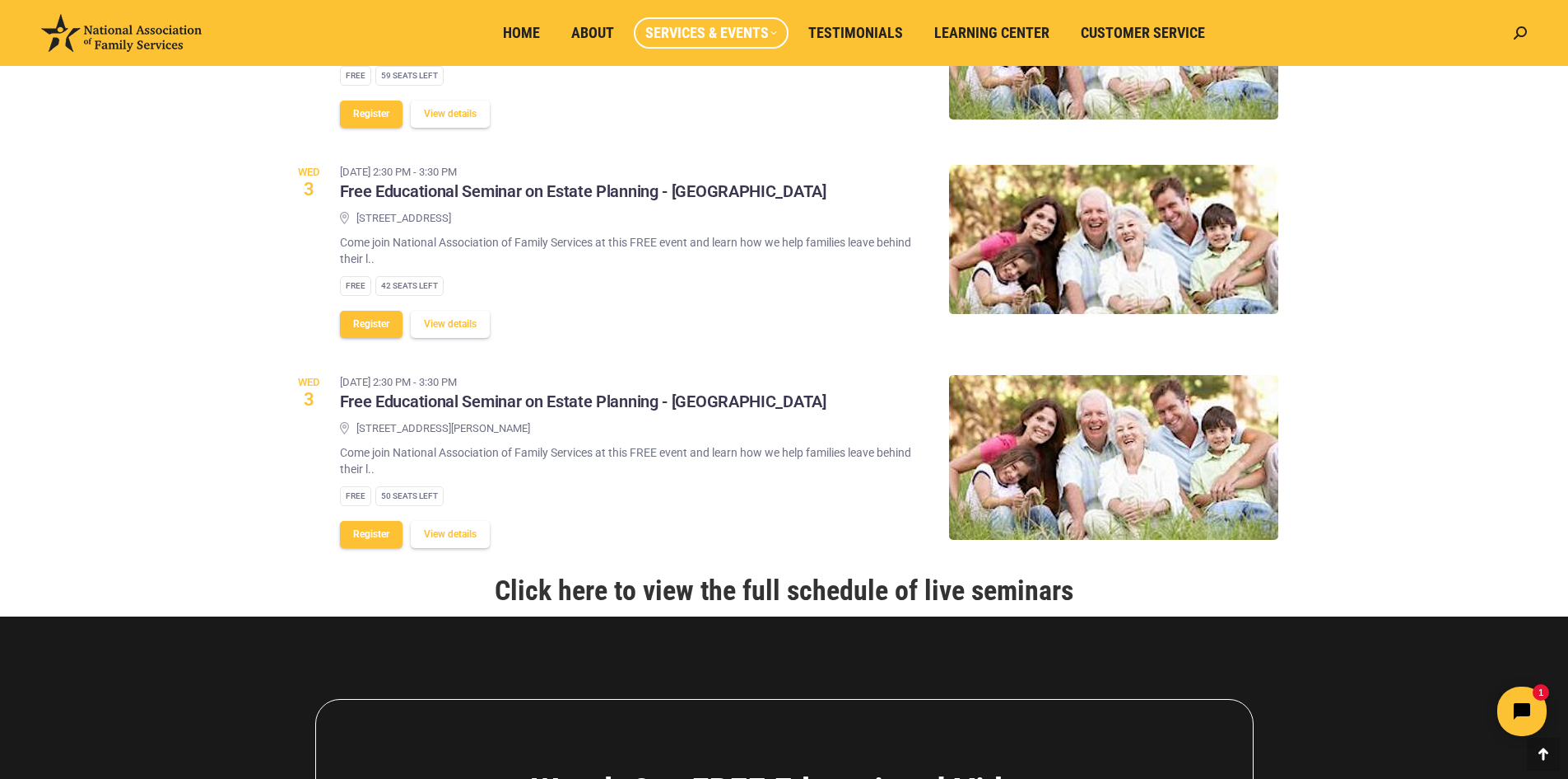
click at [830, 576] on link "Click here to view the full schedule of live seminars" at bounding box center [784, 589] width 579 height 33
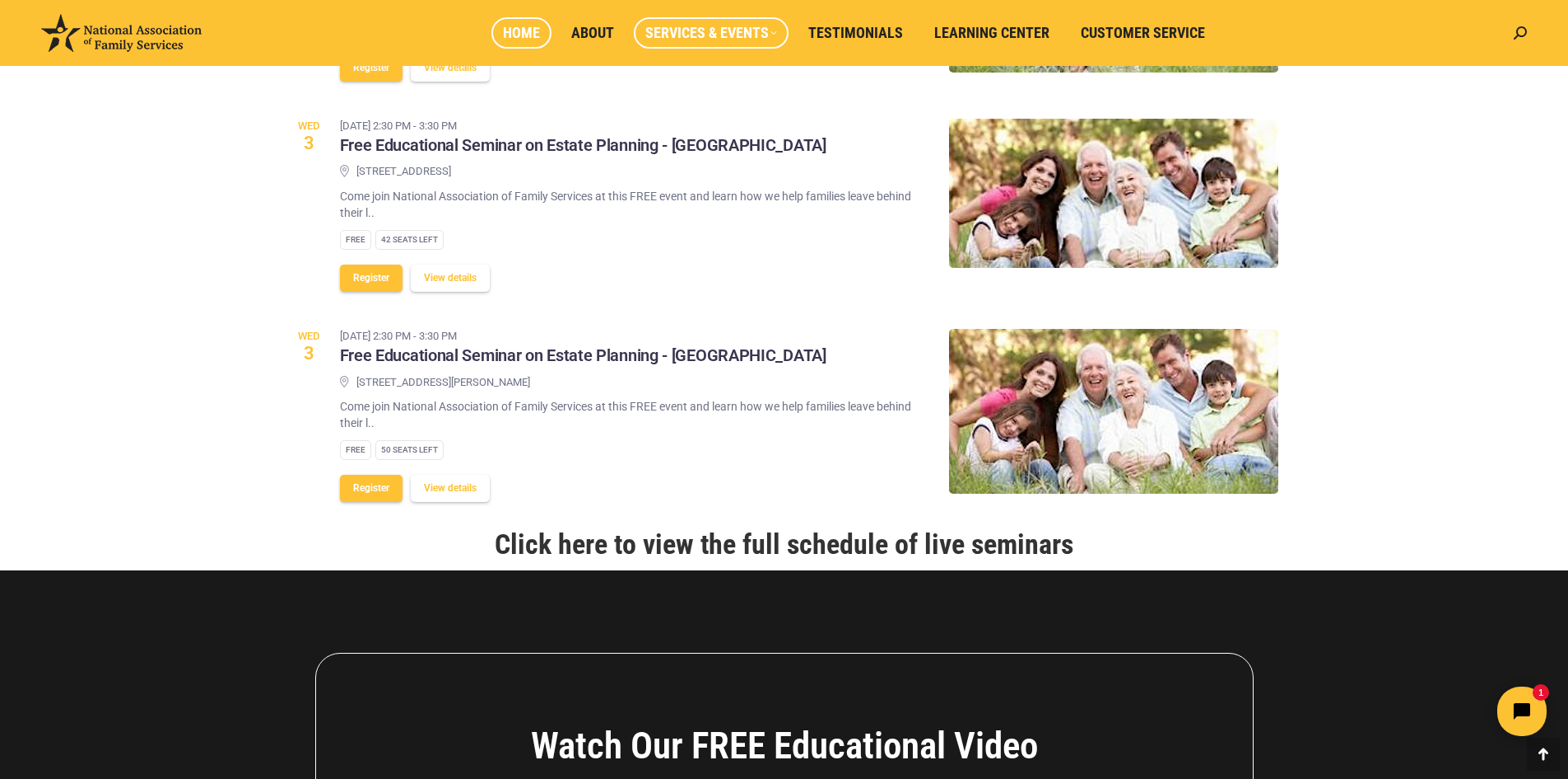
click at [516, 31] on span "Home" at bounding box center [521, 33] width 37 height 18
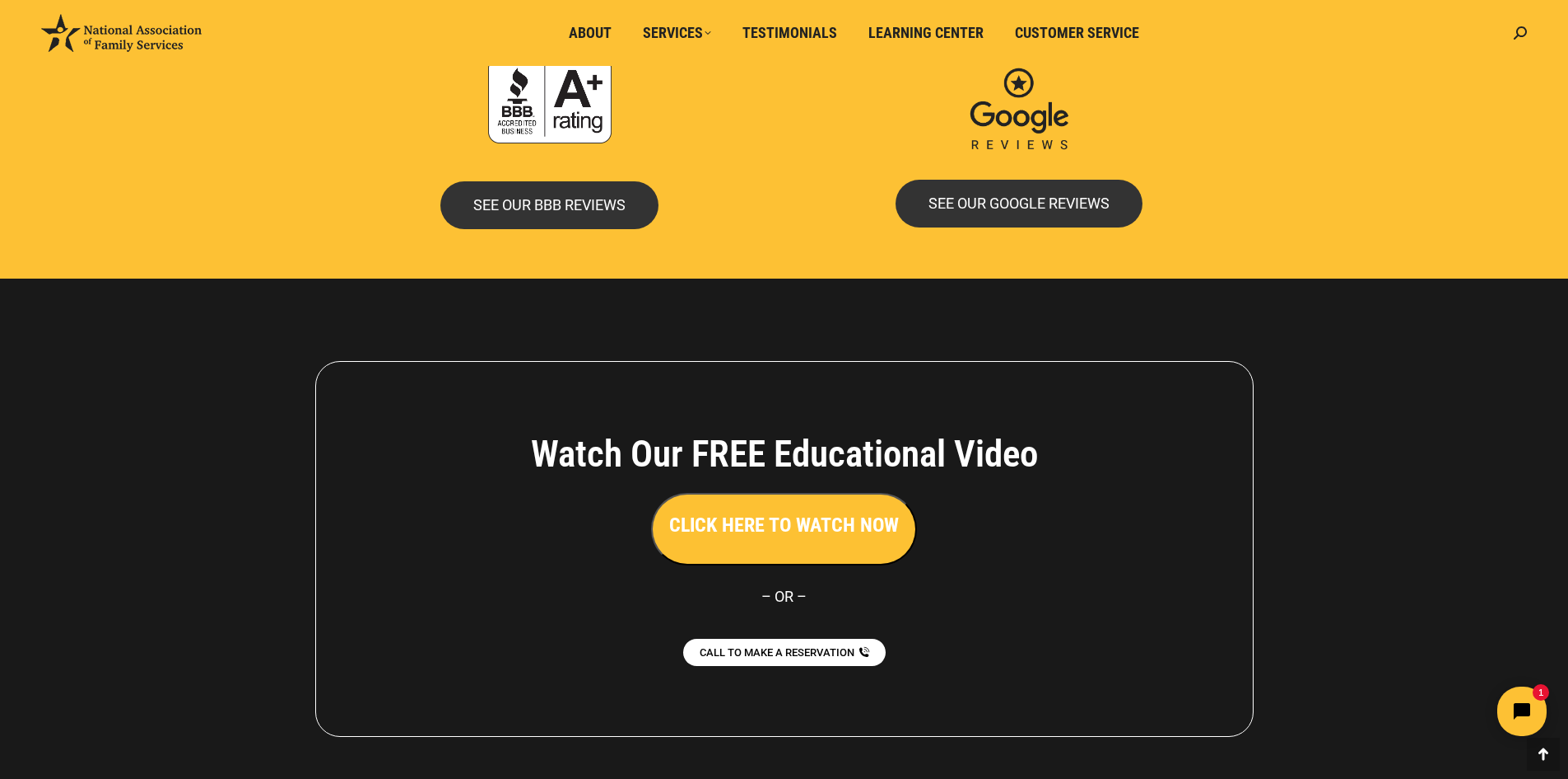
scroll to position [3549, 0]
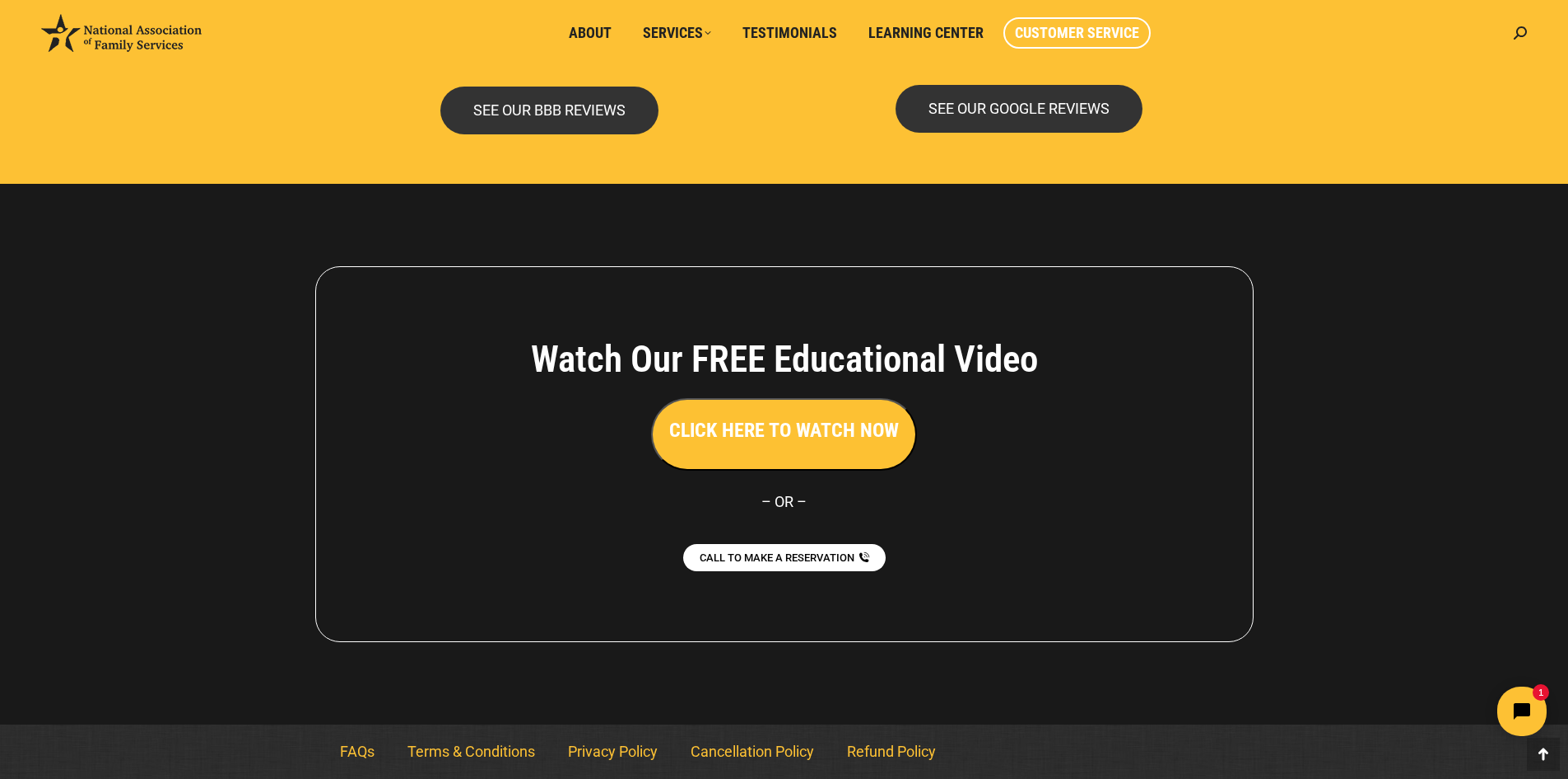
click at [1071, 41] on span "Customer Service" at bounding box center [1077, 33] width 125 height 18
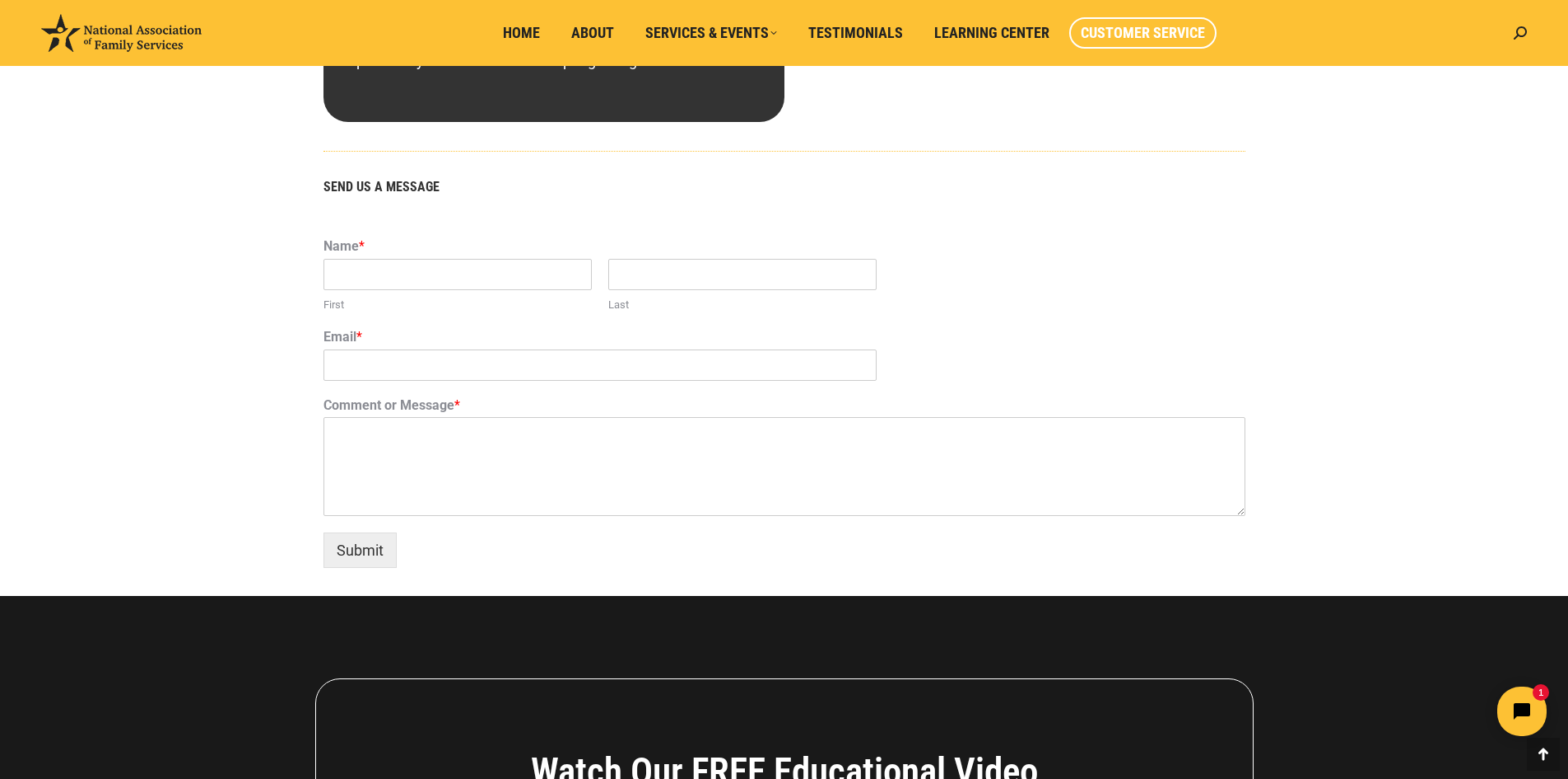
scroll to position [625, 0]
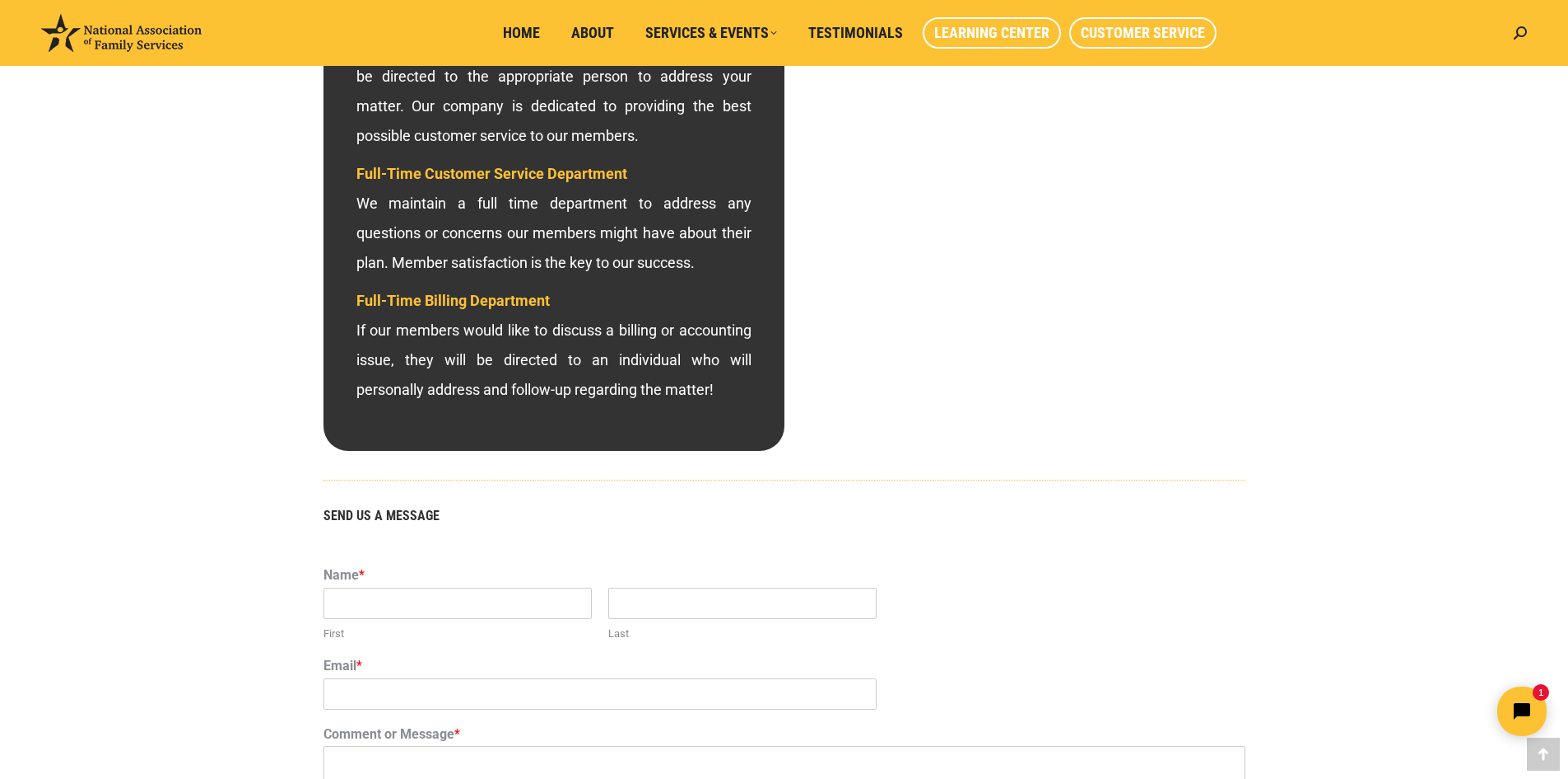
drag, startPoint x: 1007, startPoint y: 52, endPoint x: 1009, endPoint y: 38, distance: 14.1
click at [1007, 50] on li "Learning Center" at bounding box center [996, 33] width 147 height 66
click at [1009, 38] on span "Learning Center" at bounding box center [992, 33] width 116 height 18
